Goal: Transaction & Acquisition: Purchase product/service

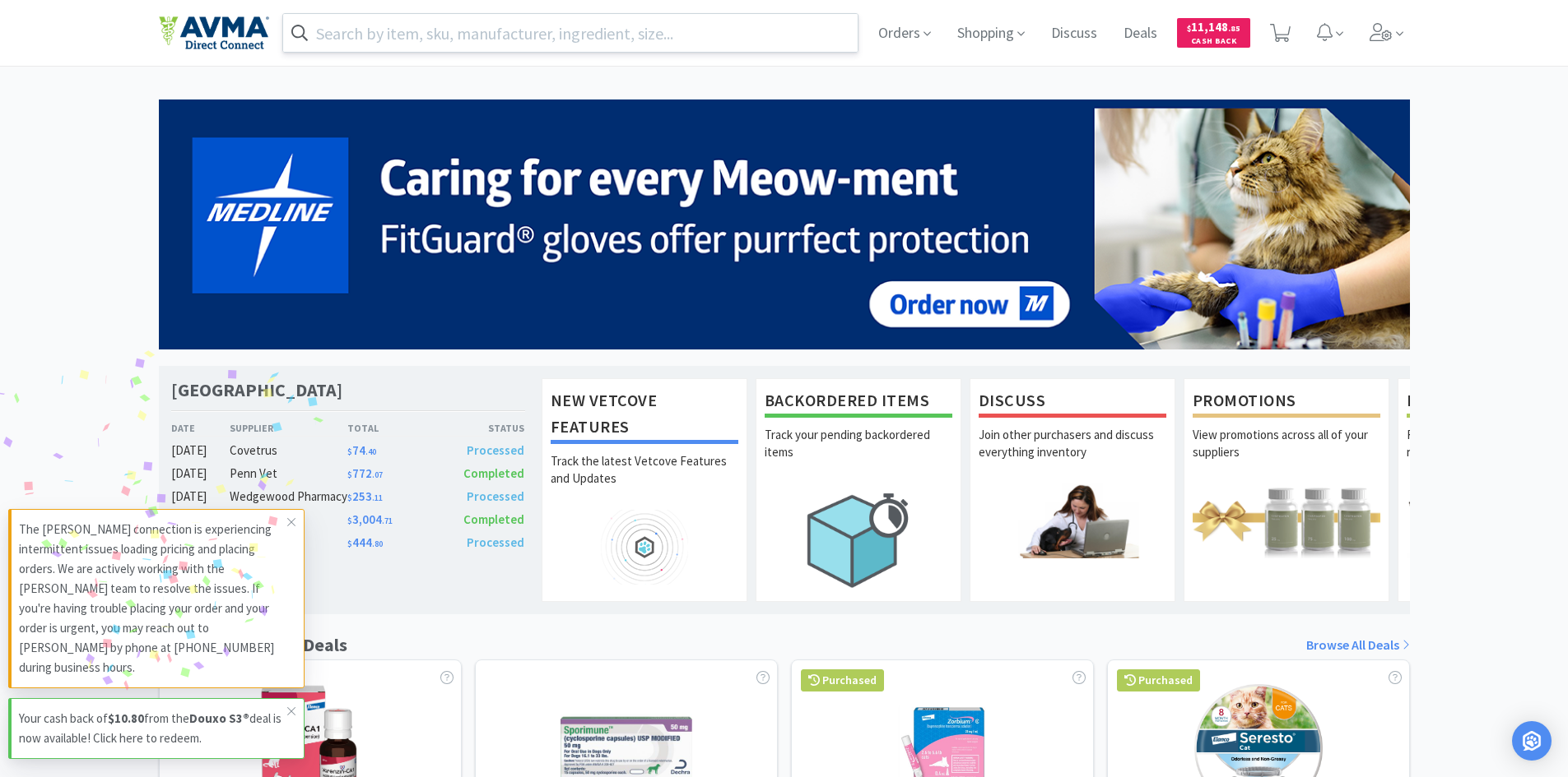
click at [707, 34] on input "text" at bounding box center [571, 33] width 575 height 38
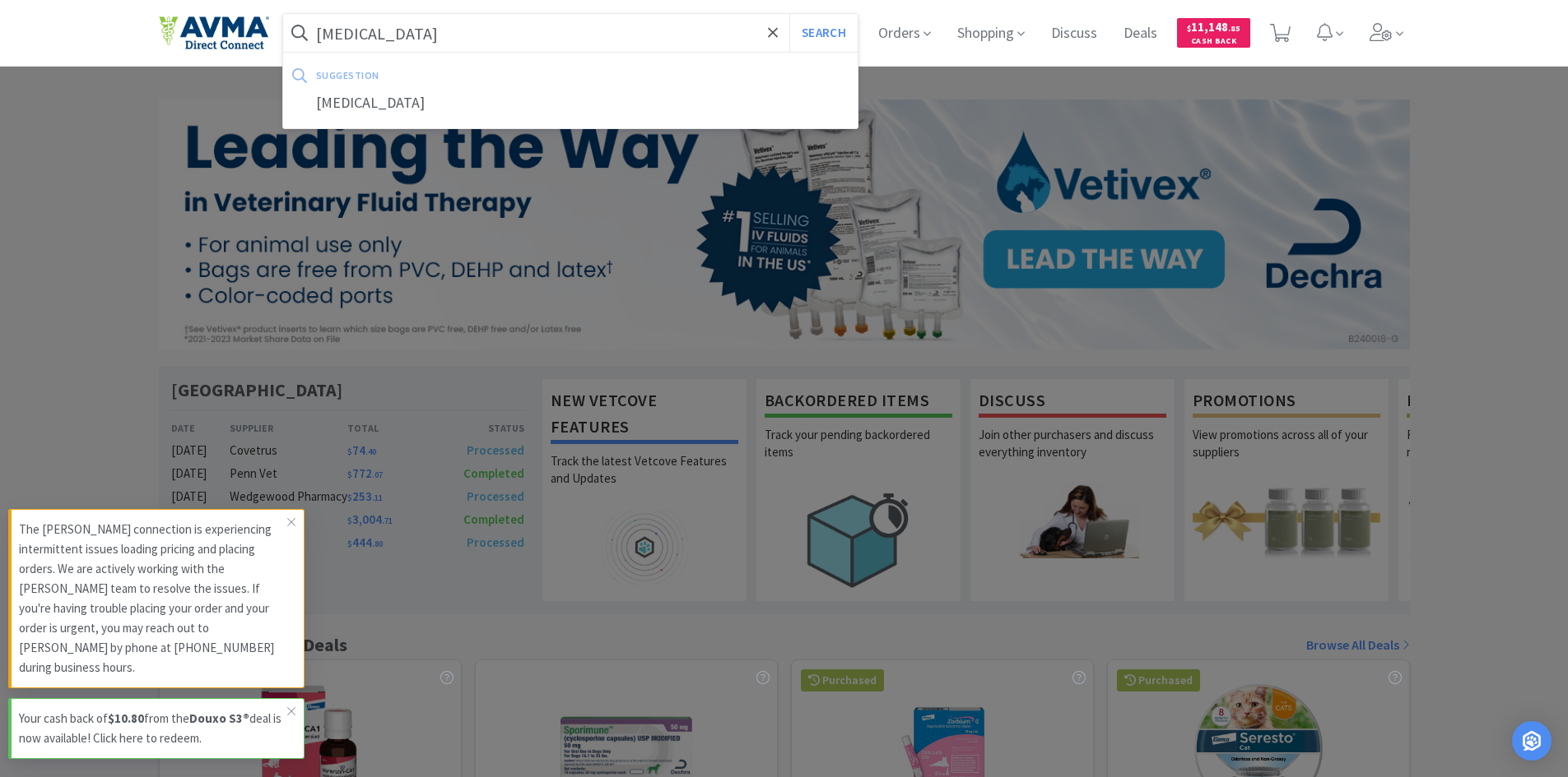
type input "[MEDICAL_DATA]"
click at [789, 14] on button "Search" at bounding box center [823, 33] width 68 height 38
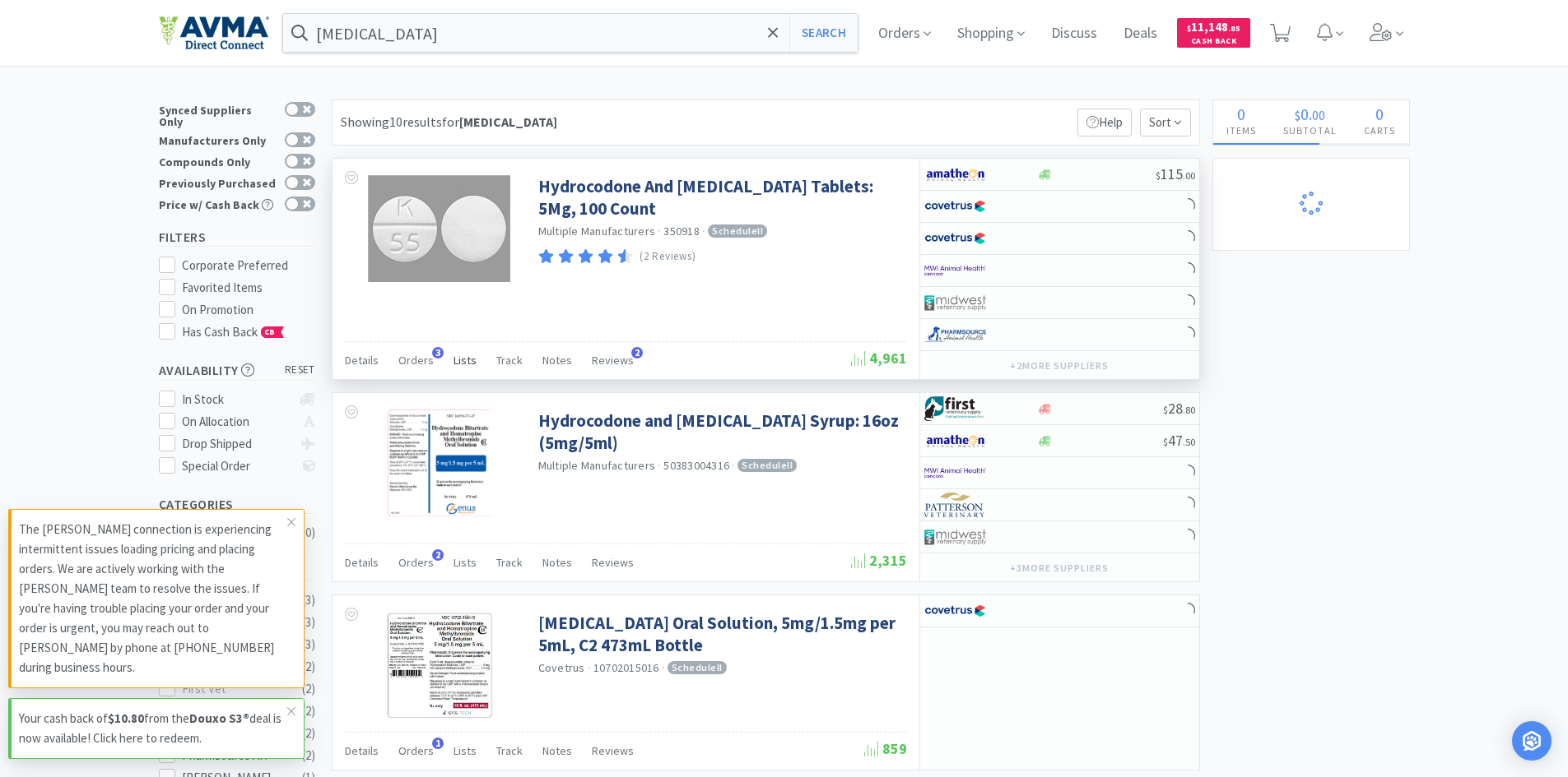
select select "2"
select select "5"
select select "1"
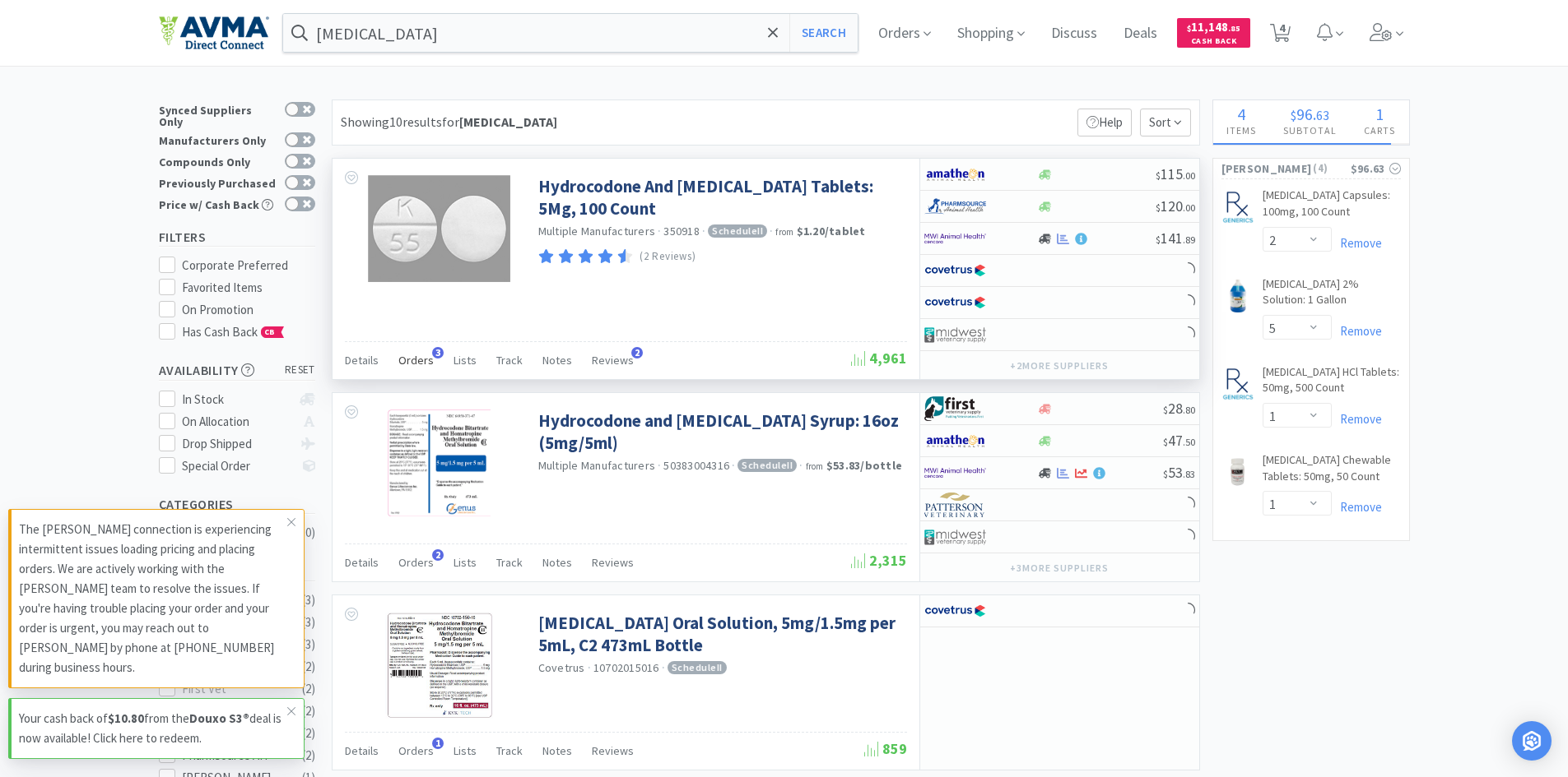
click at [411, 360] on span "Orders" at bounding box center [416, 361] width 35 height 15
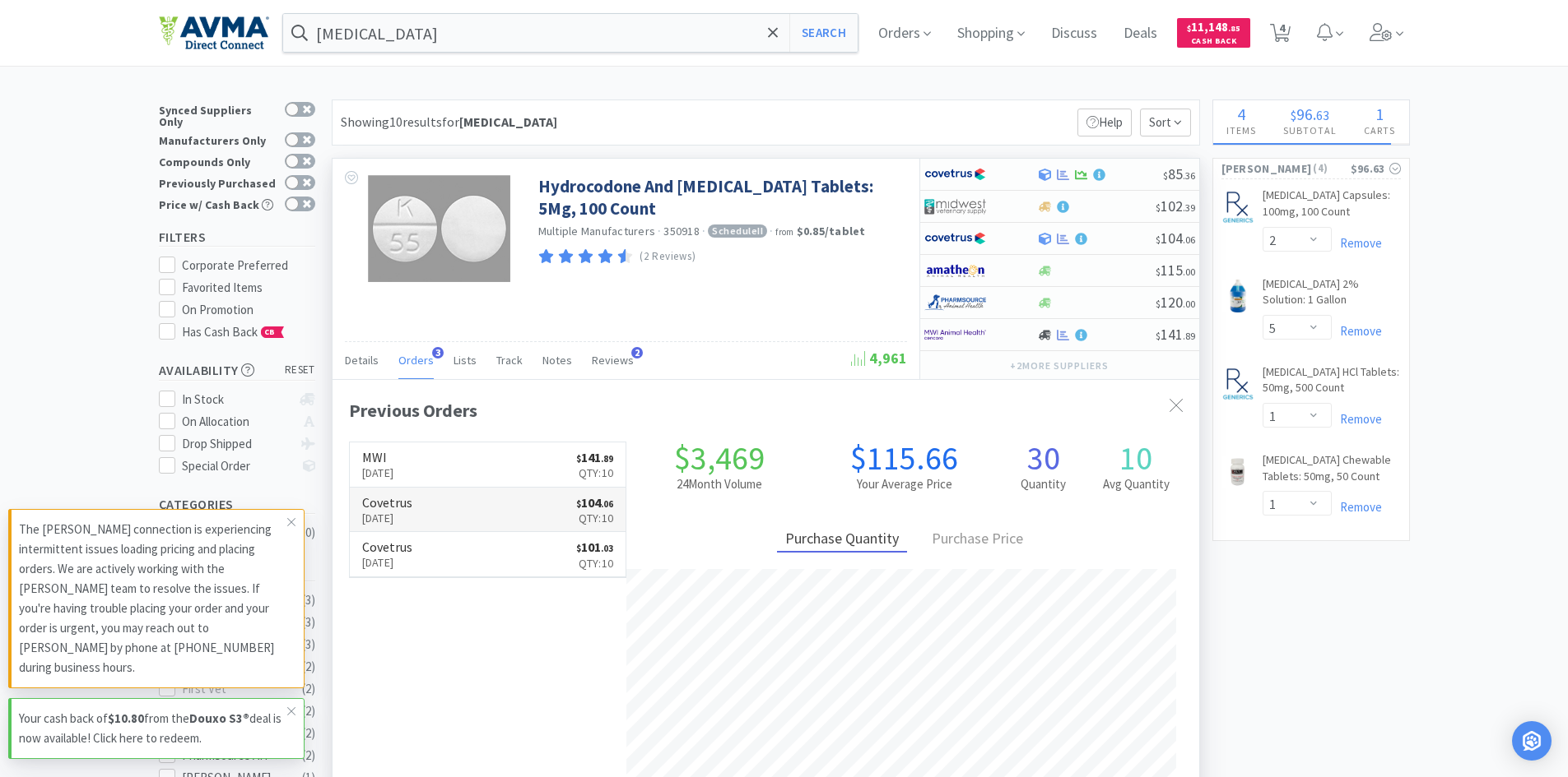
scroll to position [426, 867]
click at [292, 529] on icon at bounding box center [292, 522] width 10 height 13
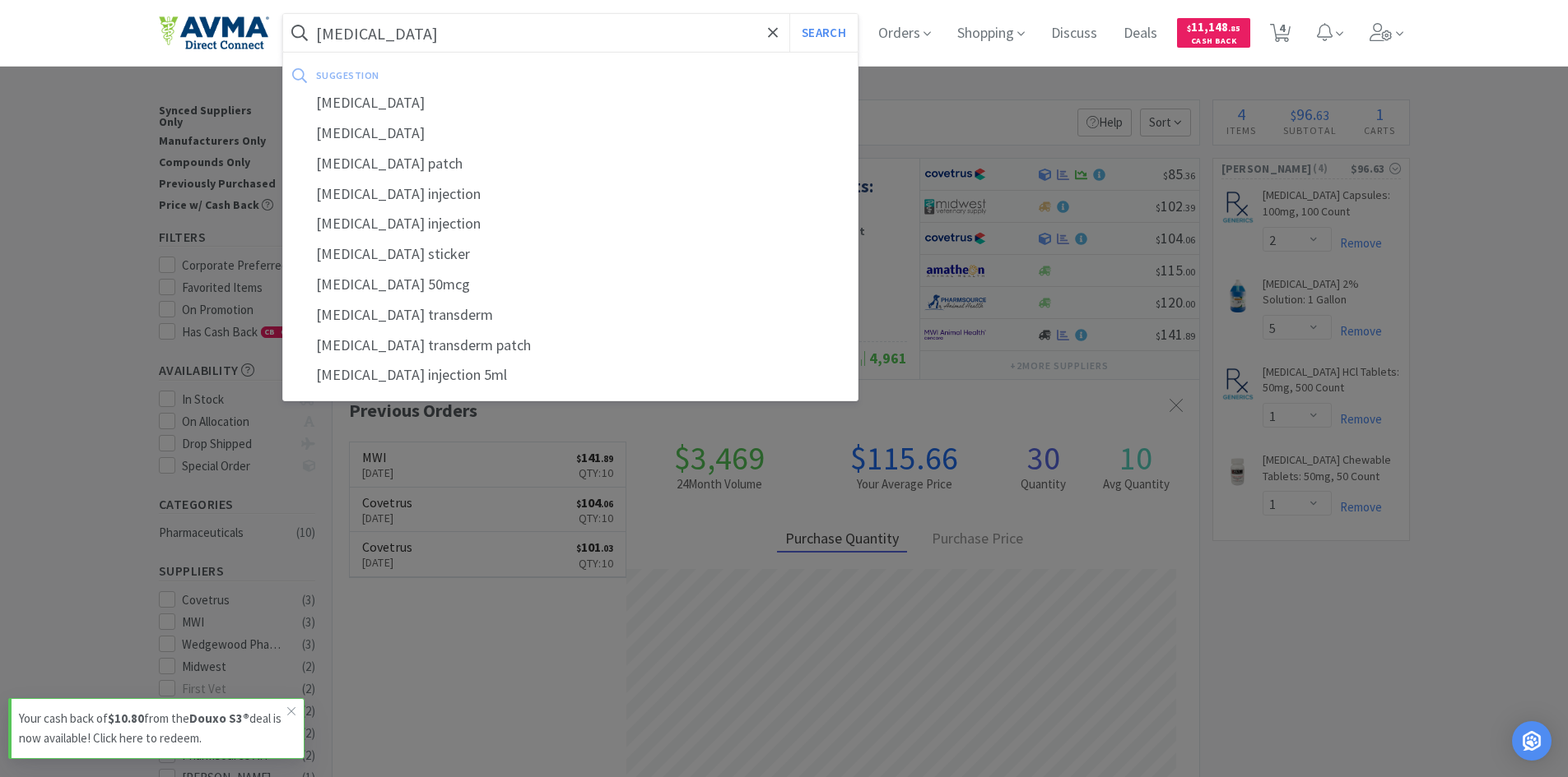
click at [789, 14] on button "Search" at bounding box center [823, 33] width 68 height 38
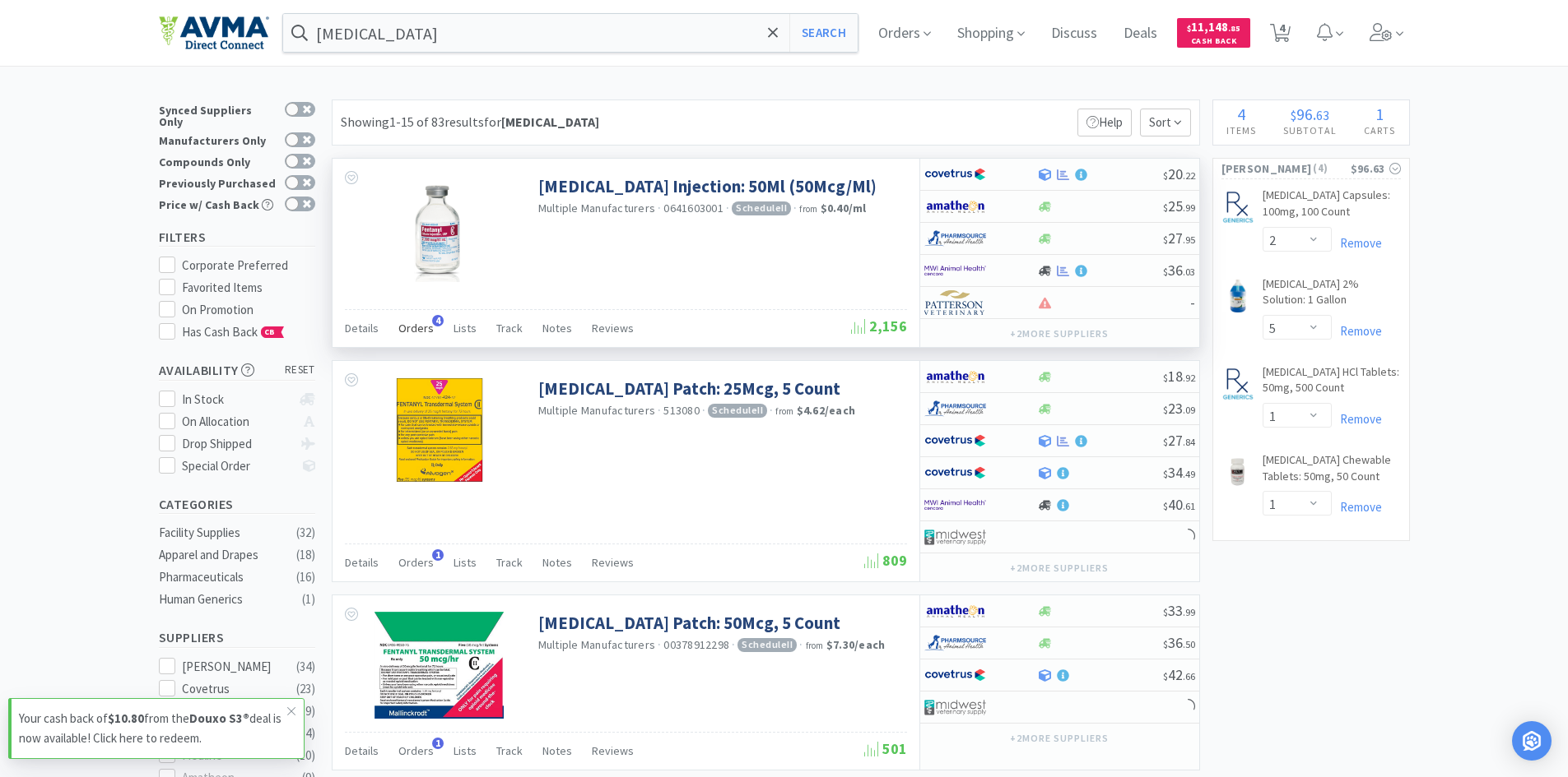
click at [409, 330] on span "Orders" at bounding box center [416, 329] width 35 height 15
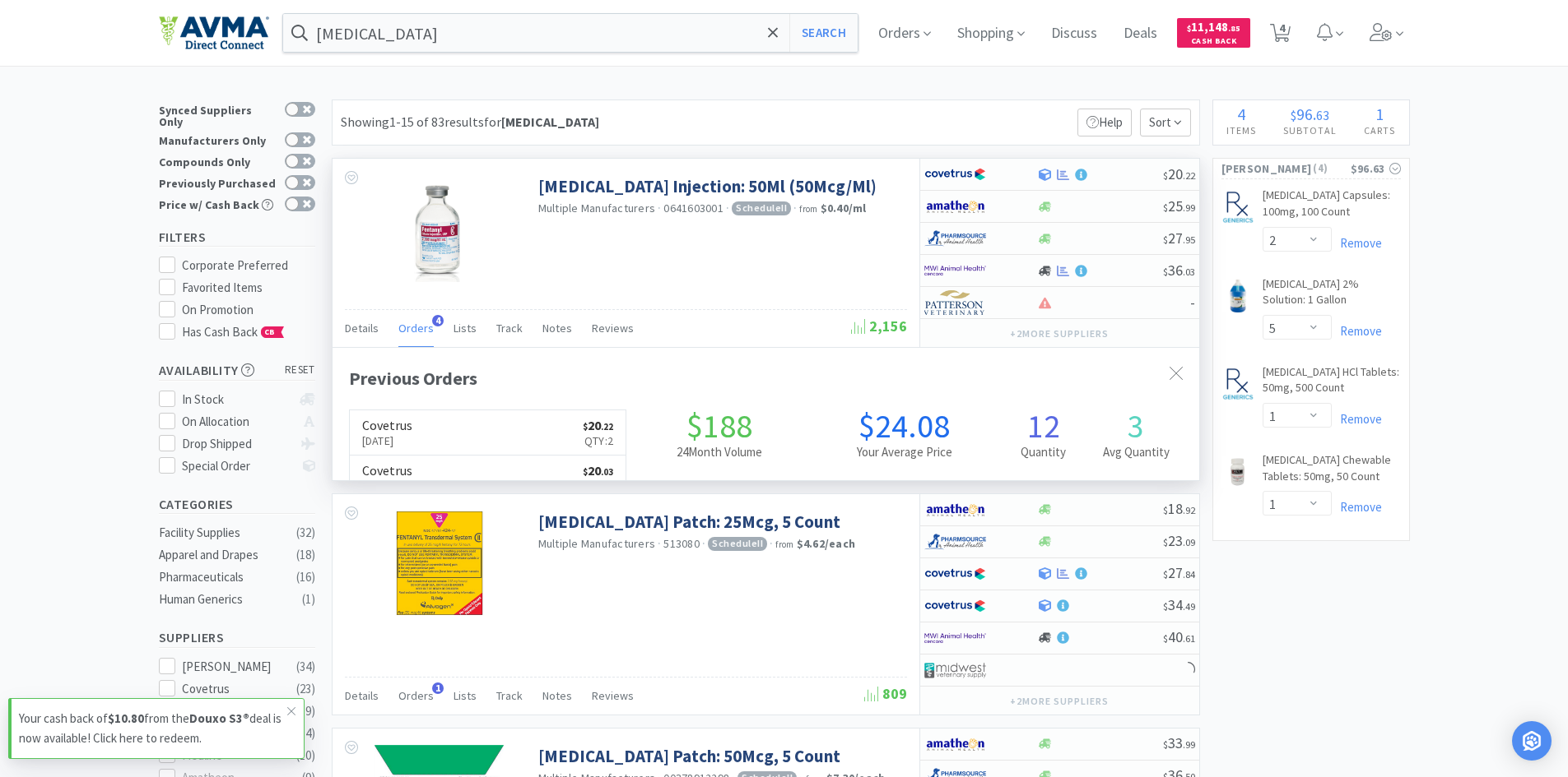
scroll to position [426, 867]
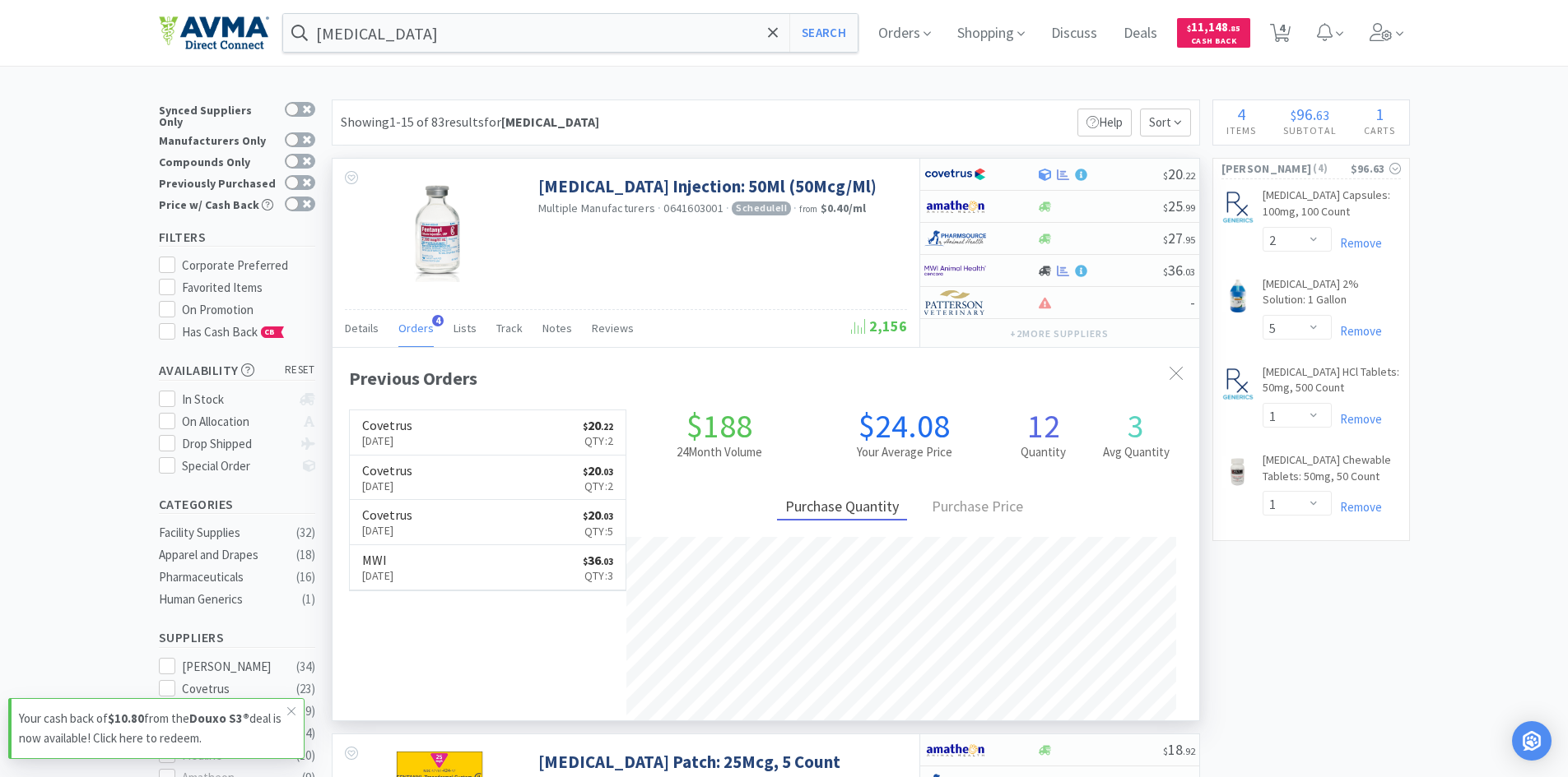
click at [409, 330] on span "Orders" at bounding box center [416, 329] width 35 height 15
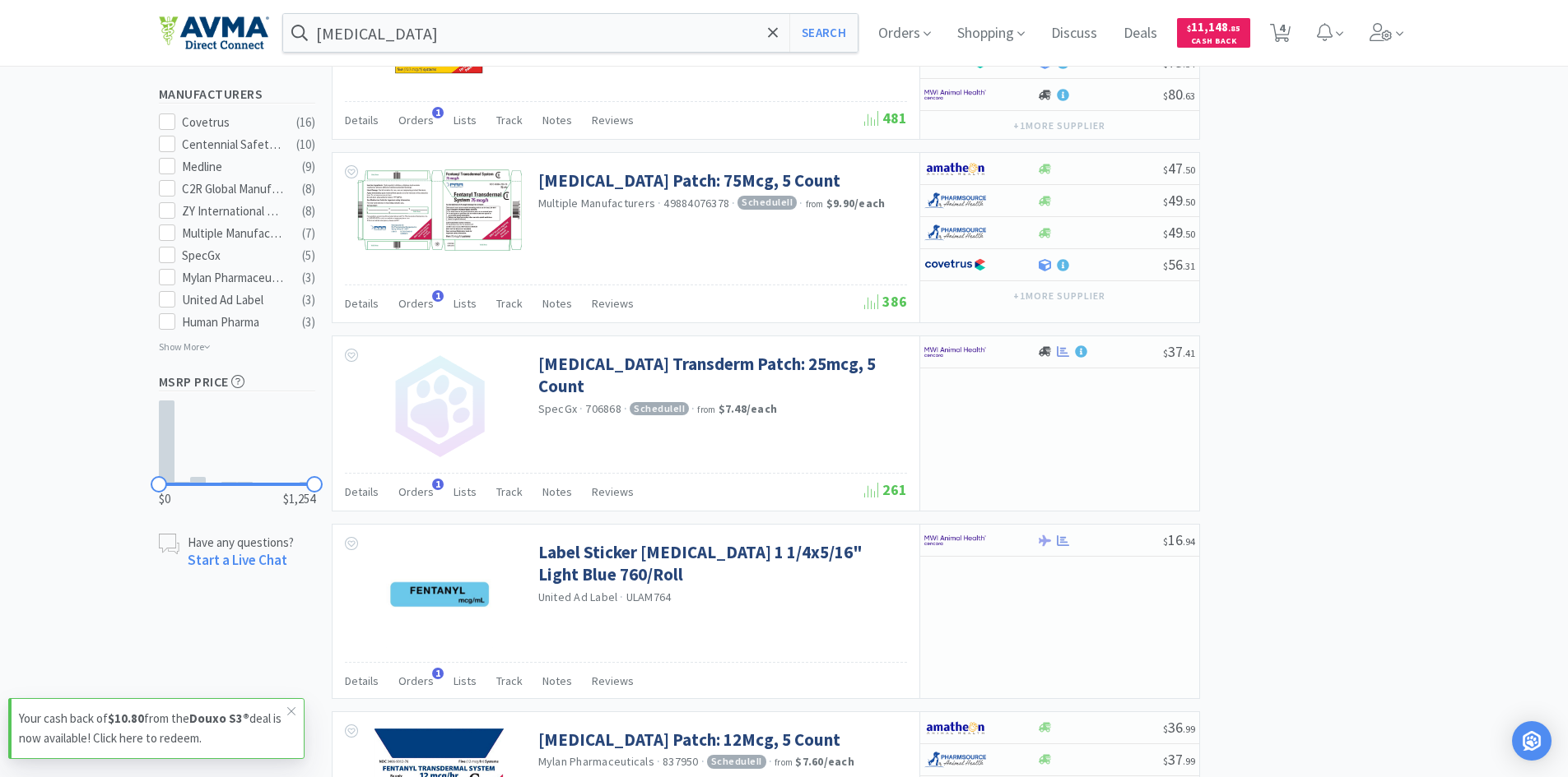
scroll to position [538, 0]
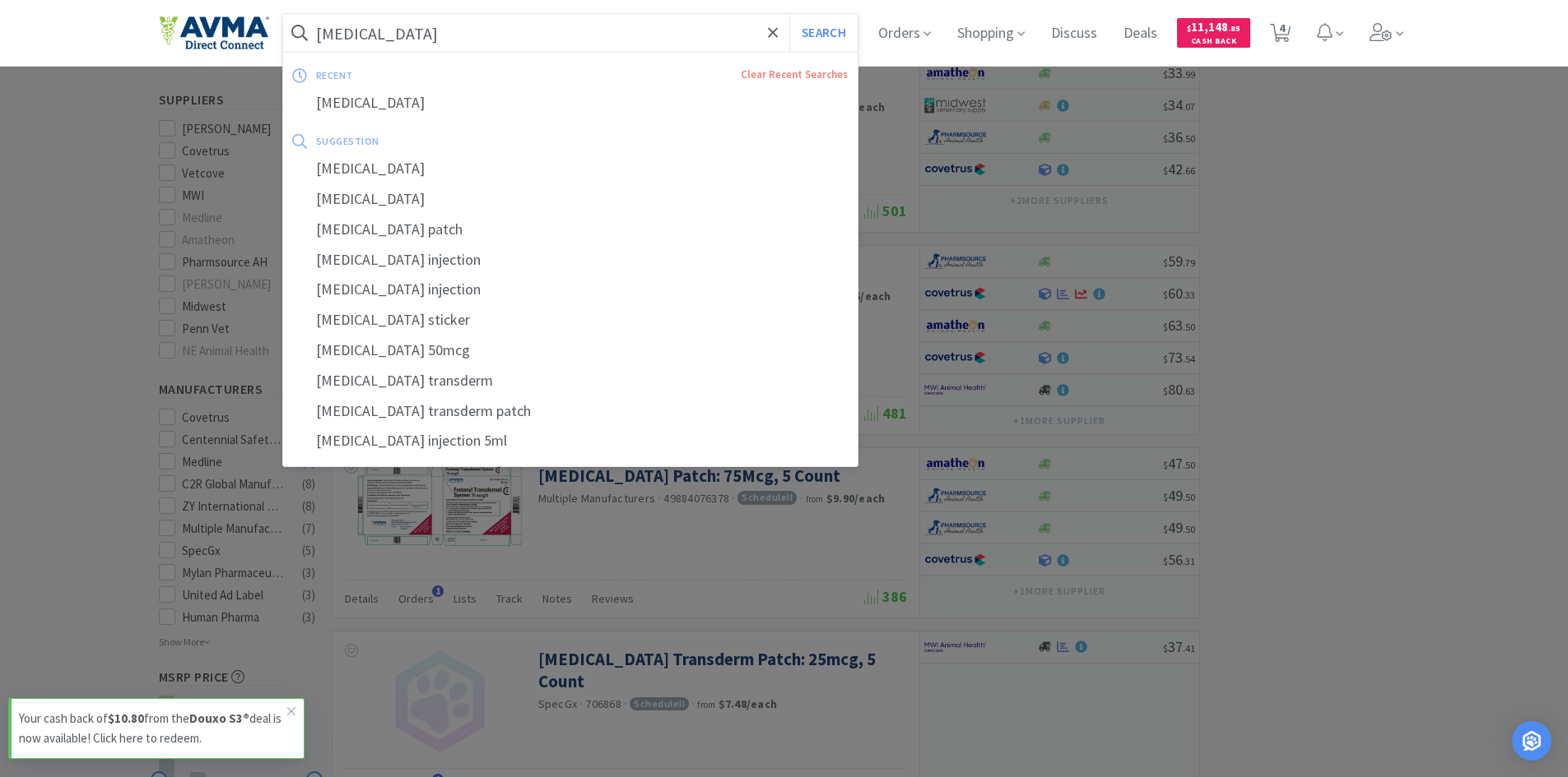
click at [556, 27] on input "[MEDICAL_DATA]" at bounding box center [571, 33] width 575 height 38
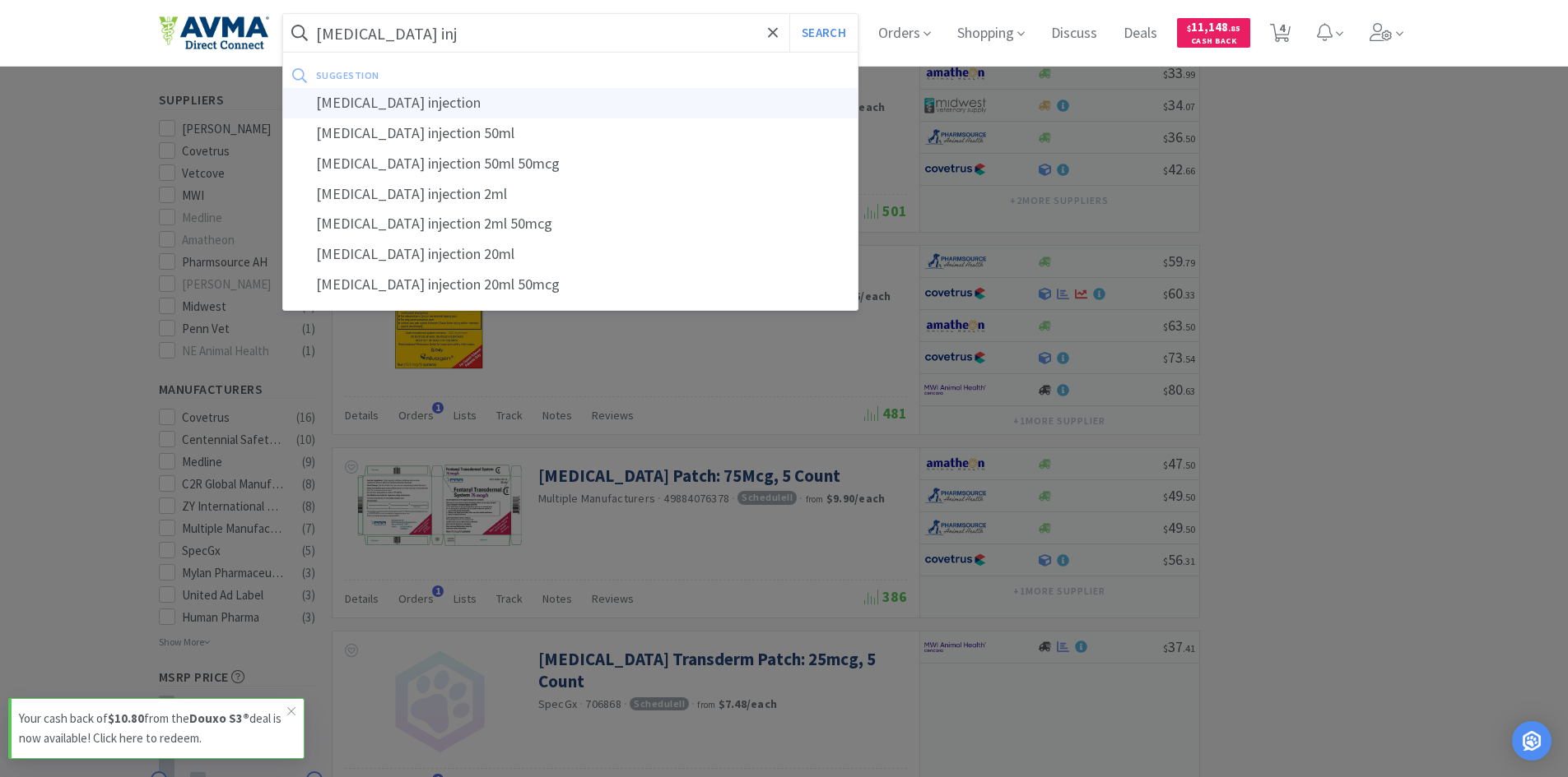
click at [472, 102] on div "[MEDICAL_DATA] injection" at bounding box center [571, 103] width 575 height 30
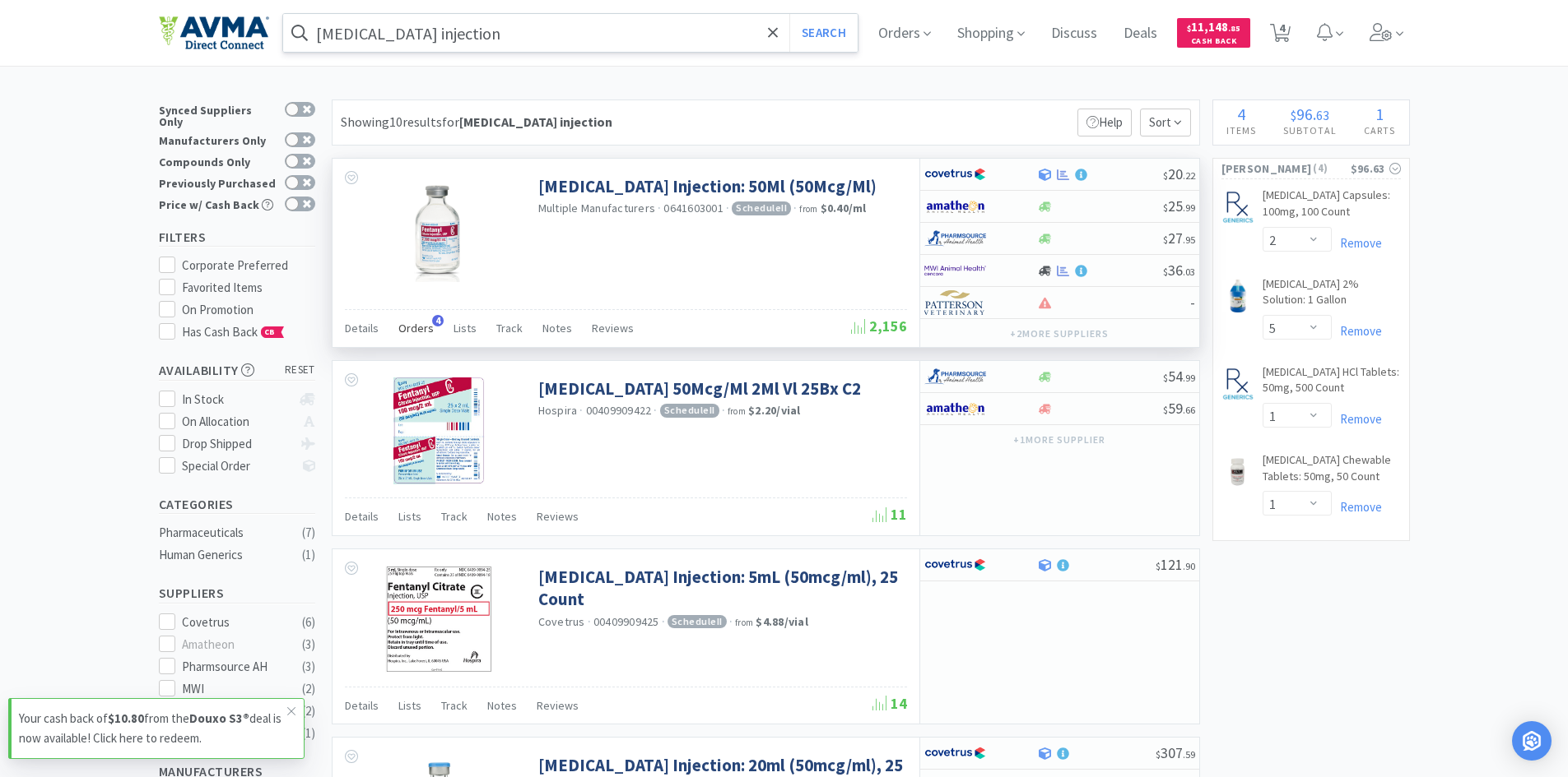
click at [418, 324] on span "Orders" at bounding box center [416, 329] width 35 height 15
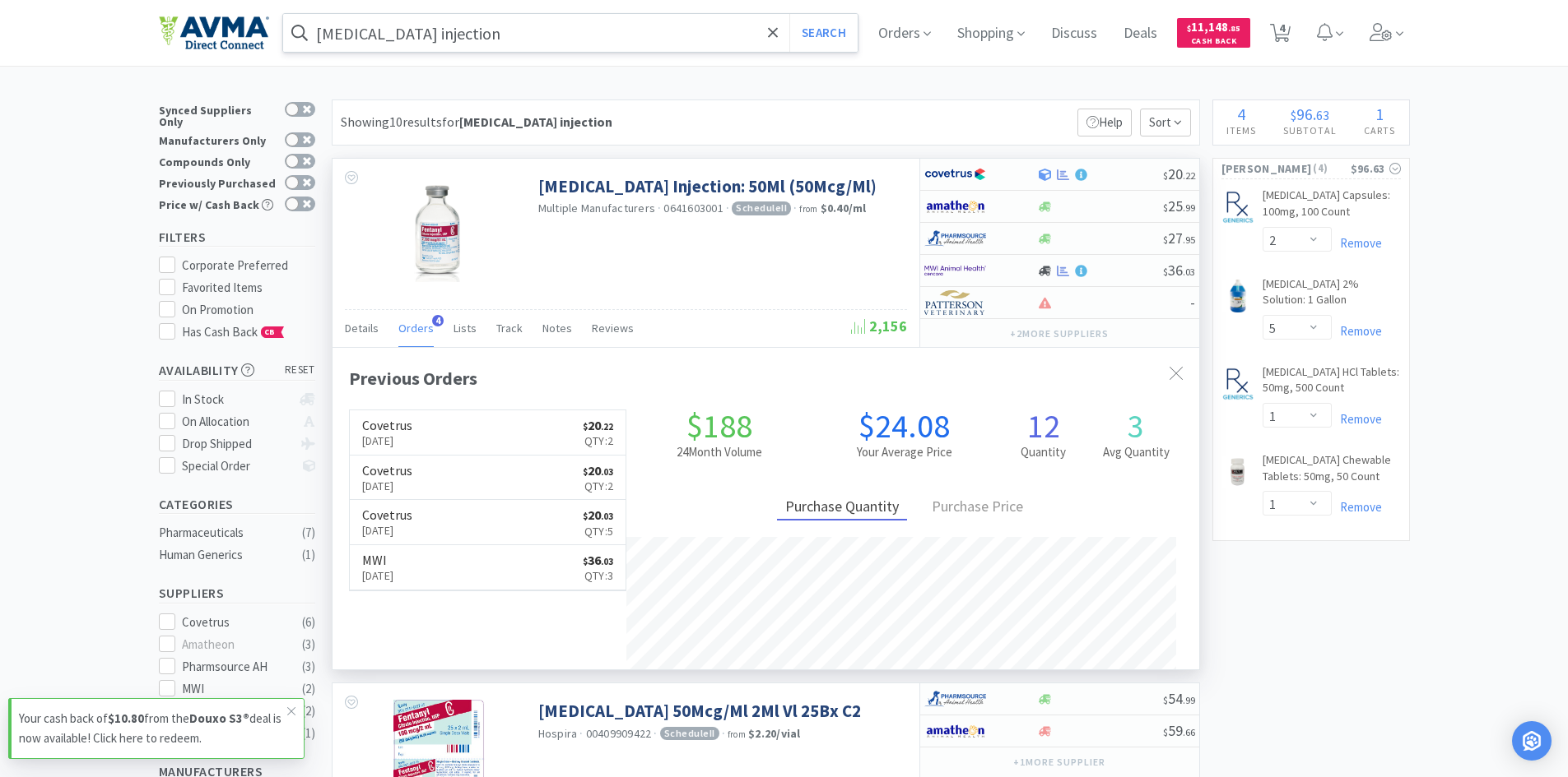
scroll to position [426, 867]
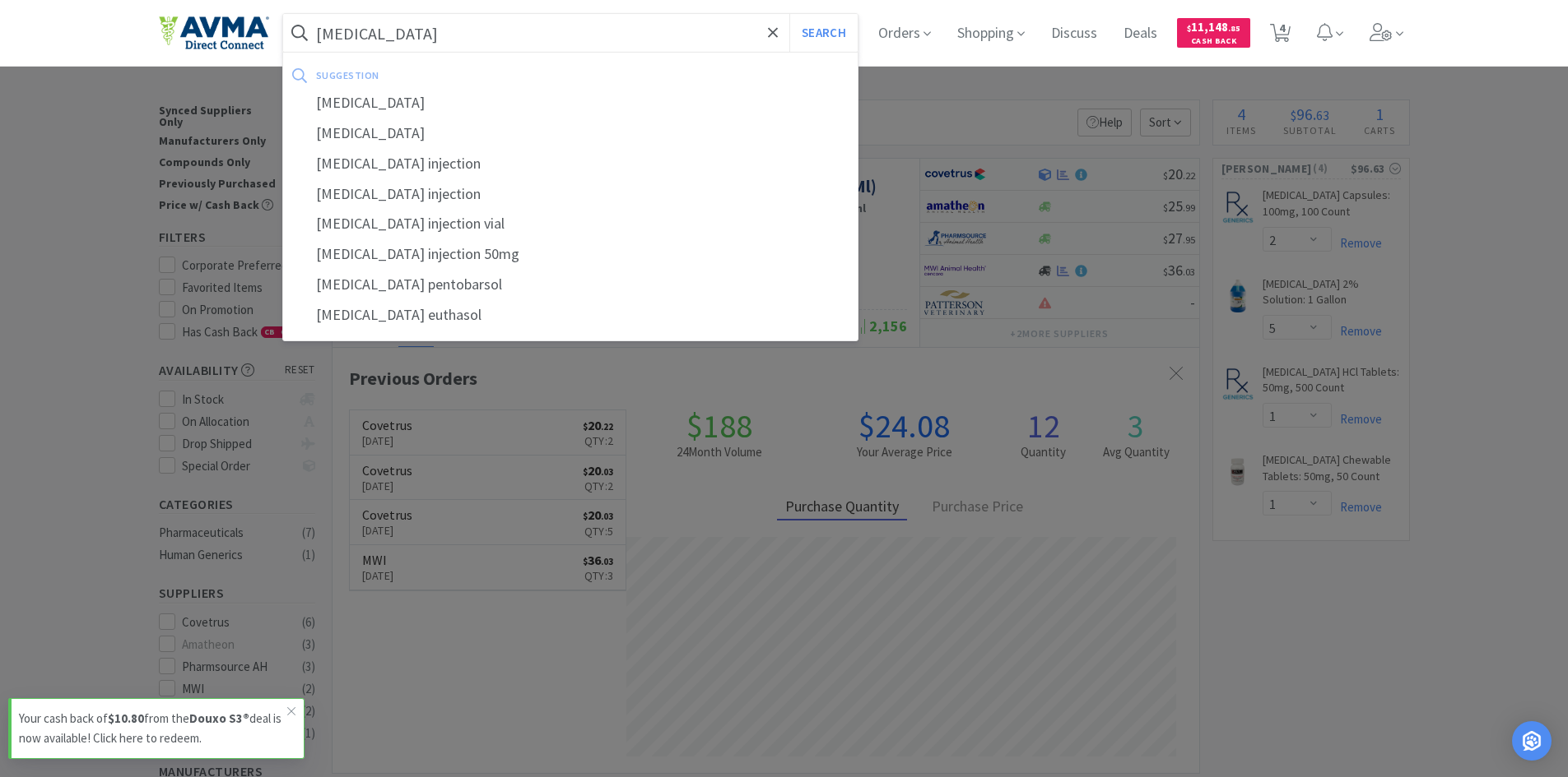
type input "[MEDICAL_DATA]"
click at [789, 14] on button "Search" at bounding box center [823, 33] width 68 height 38
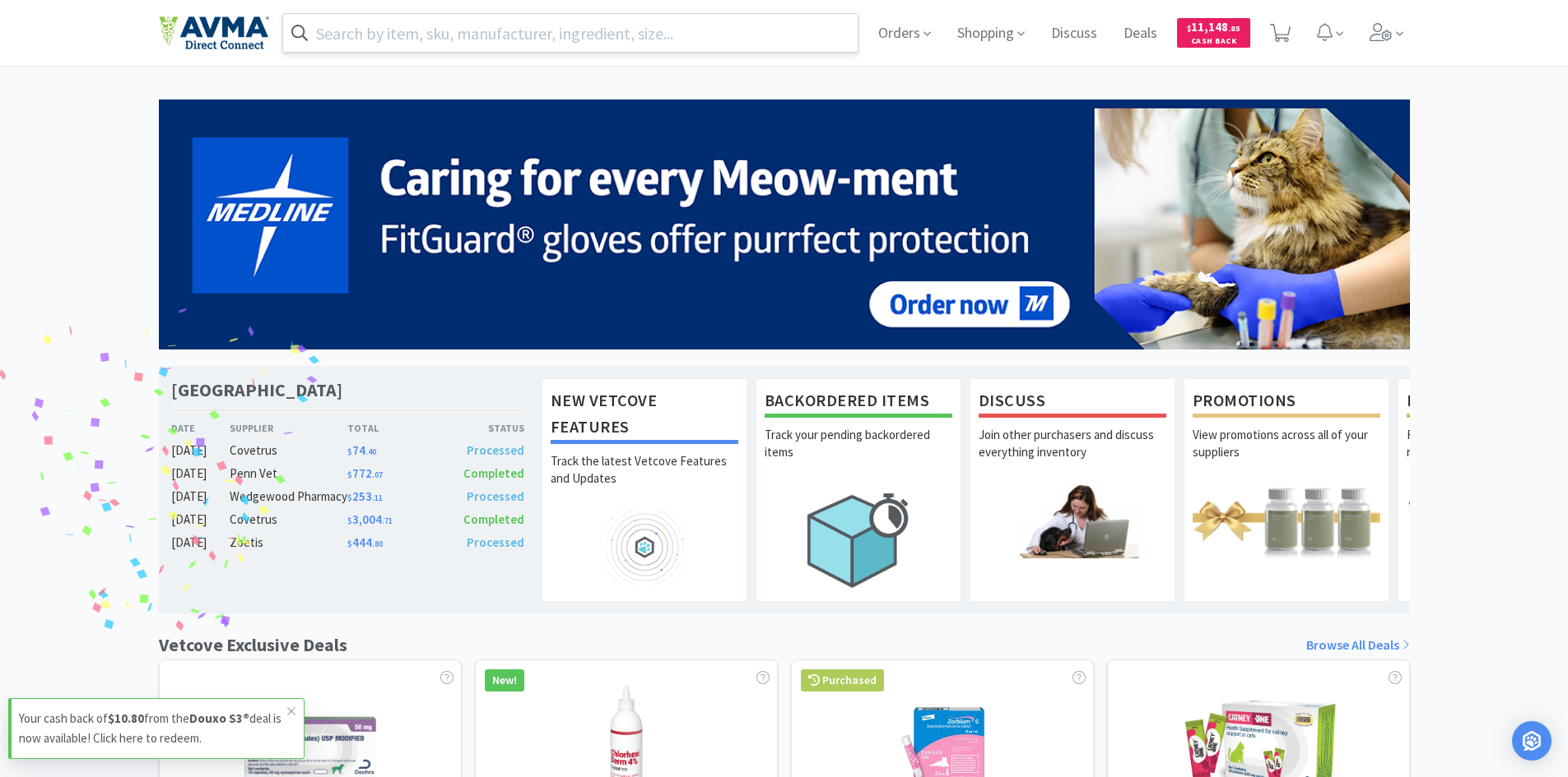
click at [698, 39] on input "text" at bounding box center [571, 33] width 575 height 38
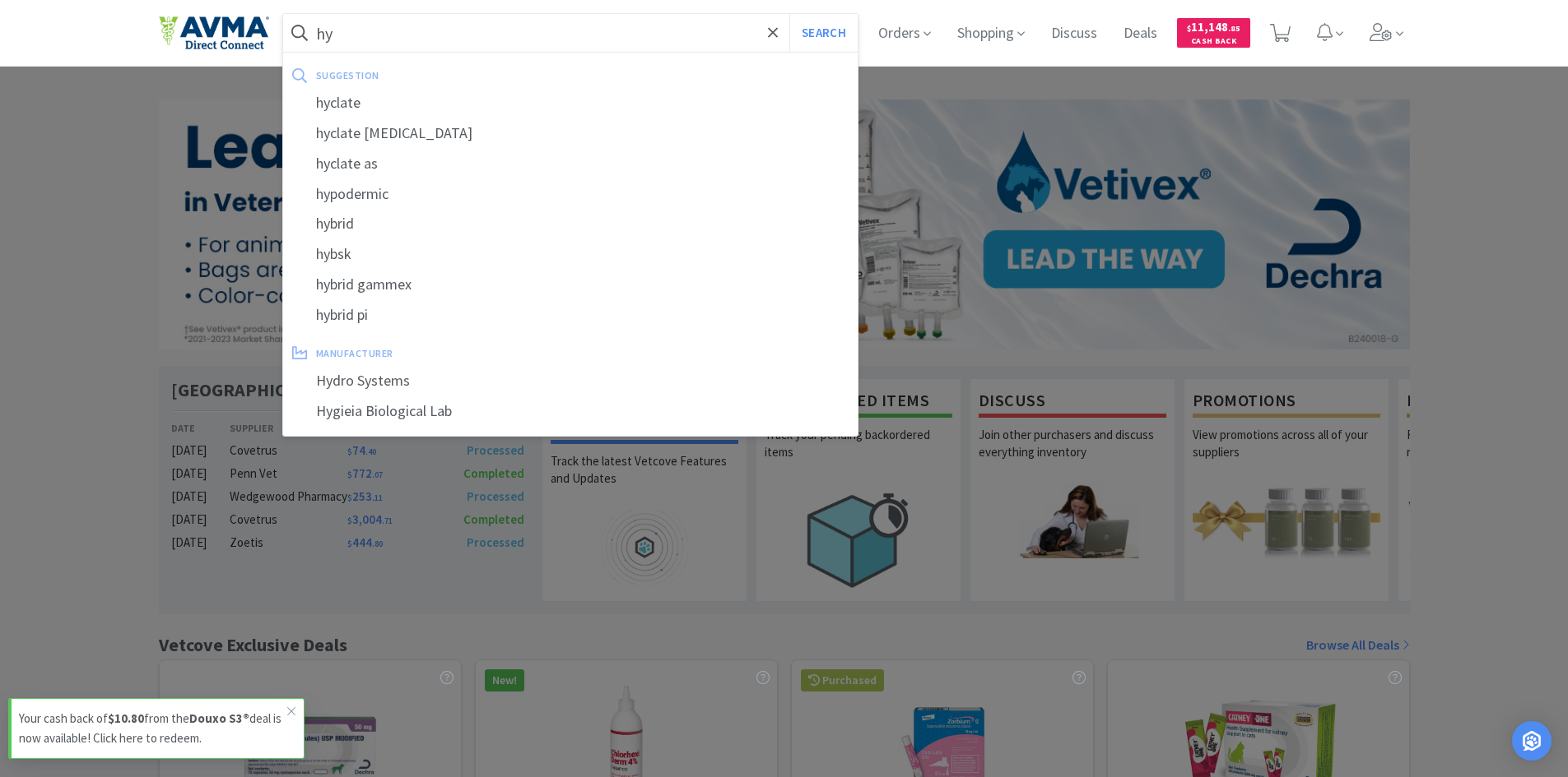
type input "h"
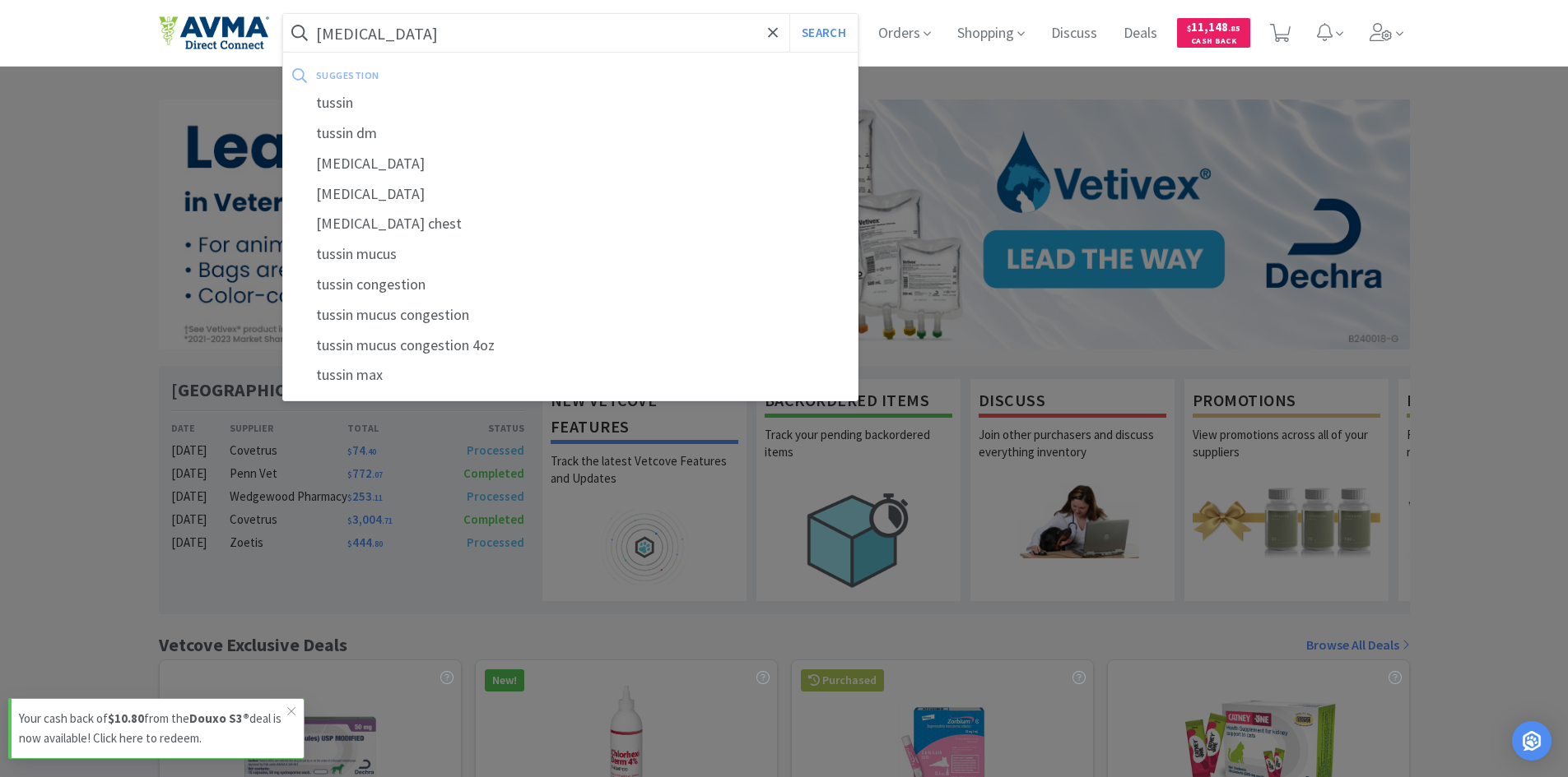
type input "[MEDICAL_DATA]"
click at [789, 14] on button "Search" at bounding box center [823, 33] width 68 height 38
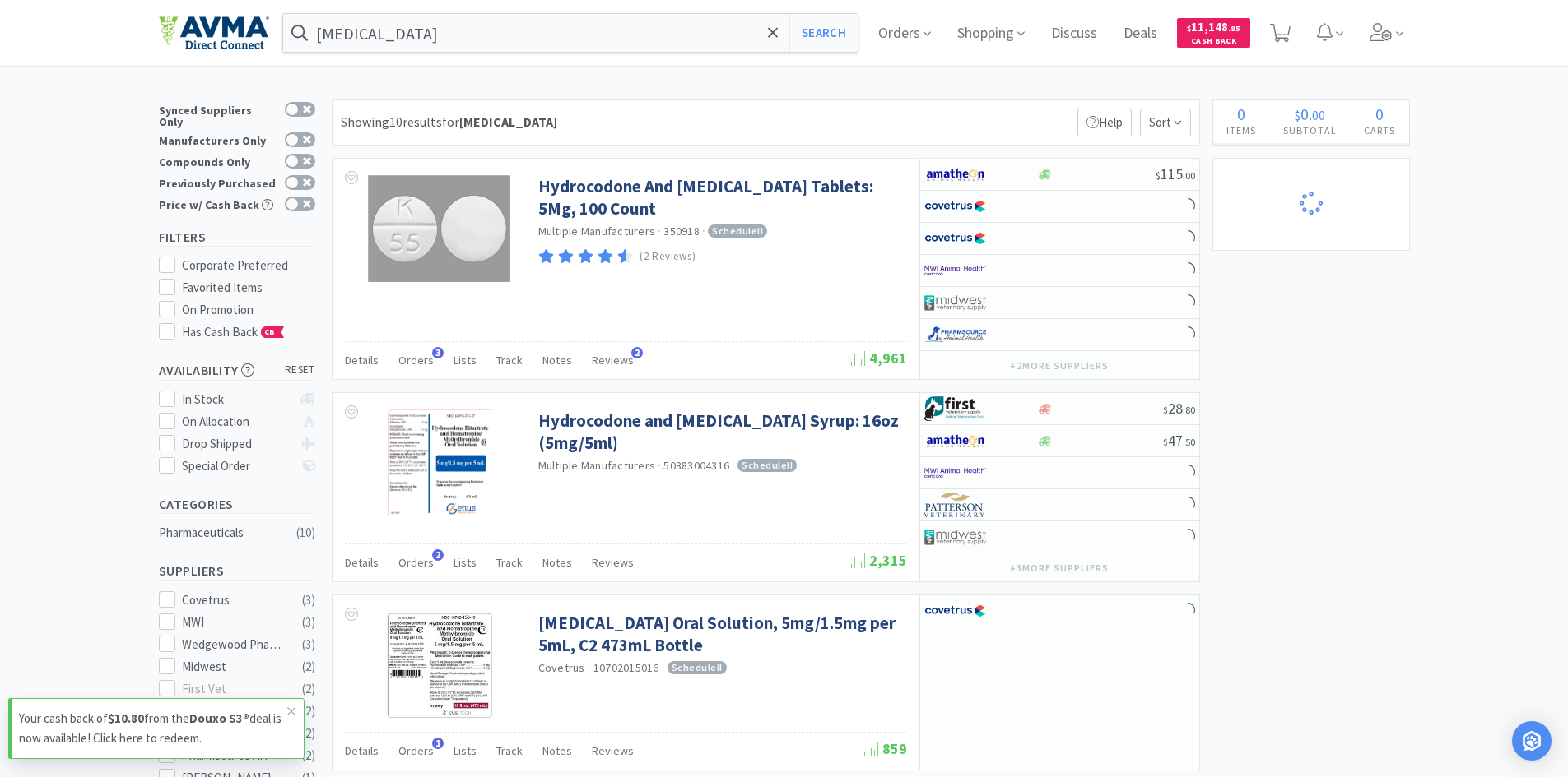
select select "2"
select select "5"
select select "1"
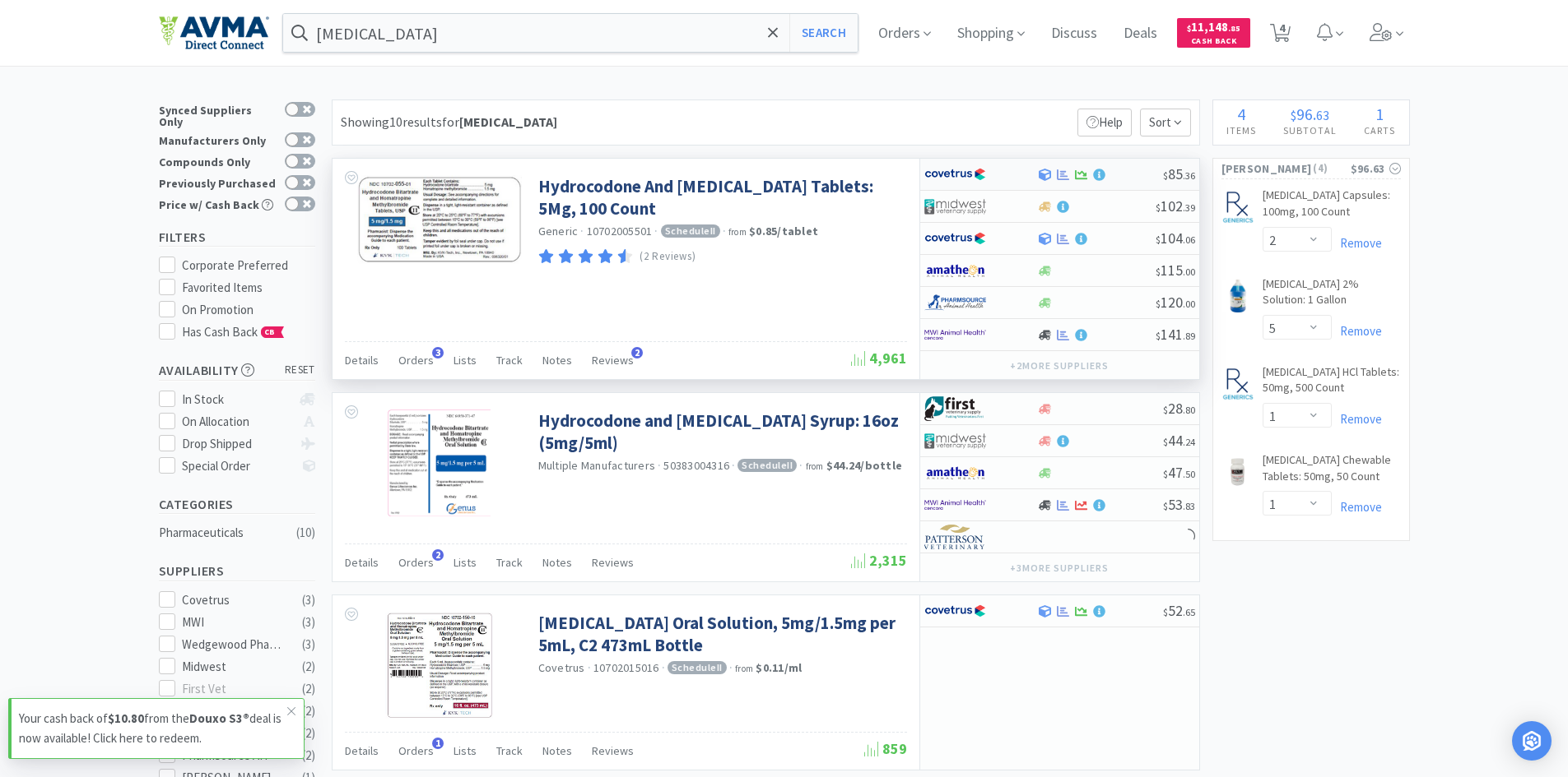
click at [1013, 163] on div at bounding box center [969, 174] width 90 height 28
